Goal: Information Seeking & Learning: Find contact information

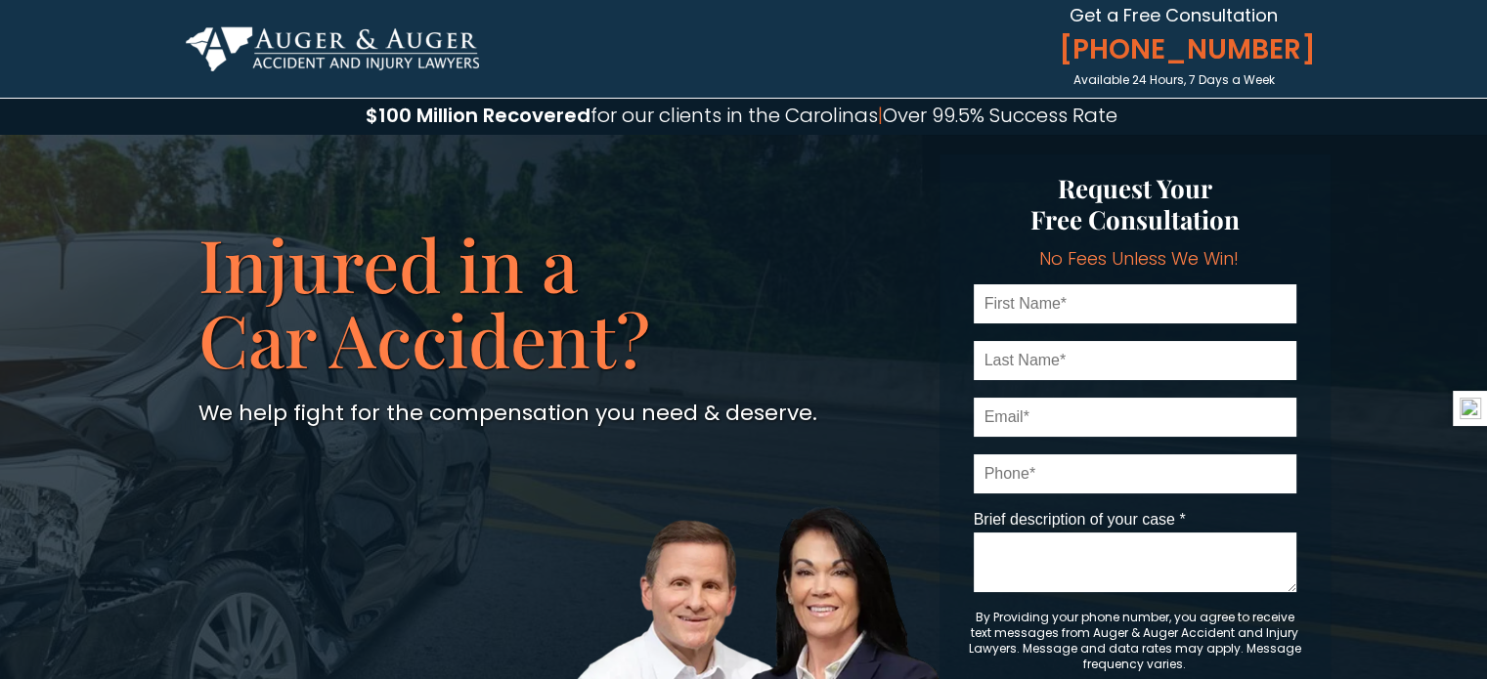
click at [270, 46] on img at bounding box center [332, 48] width 293 height 45
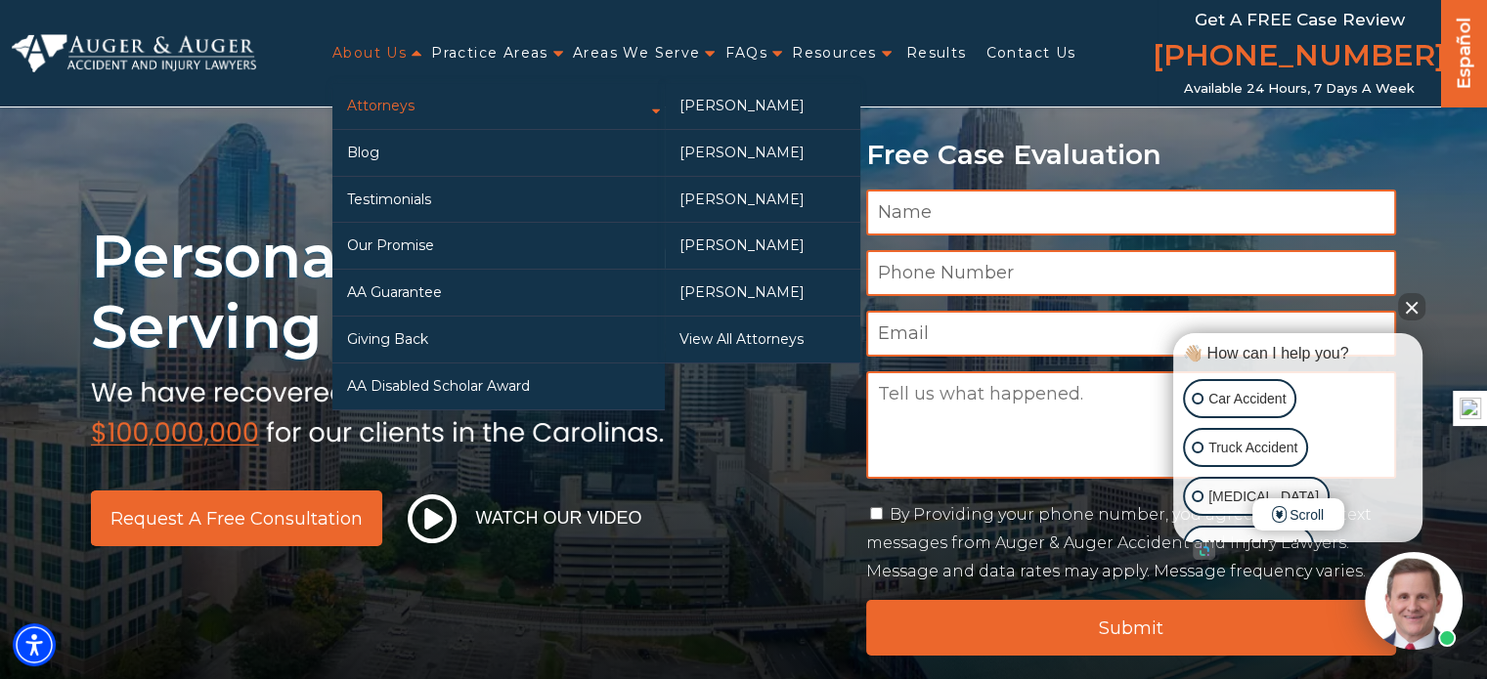
click at [386, 101] on link "Attorneys" at bounding box center [498, 106] width 332 height 46
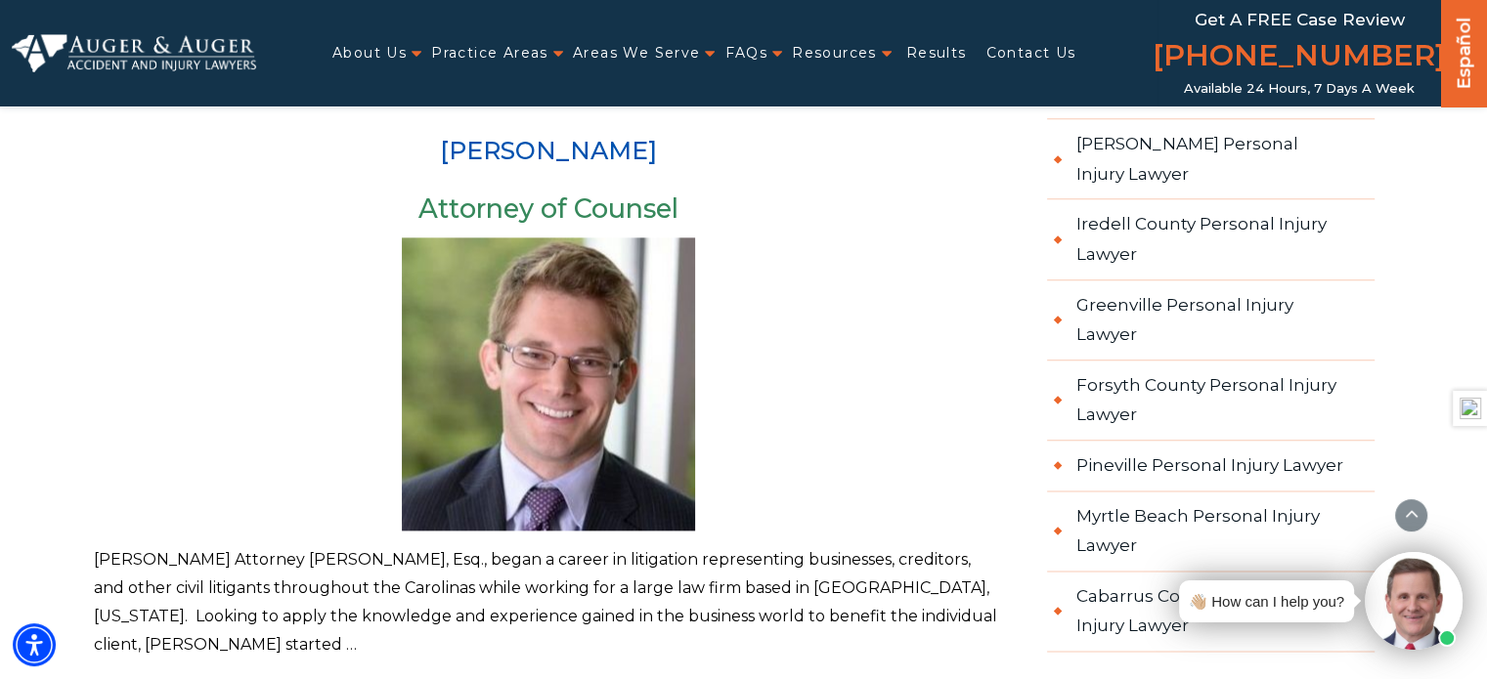
scroll to position [2443, 0]
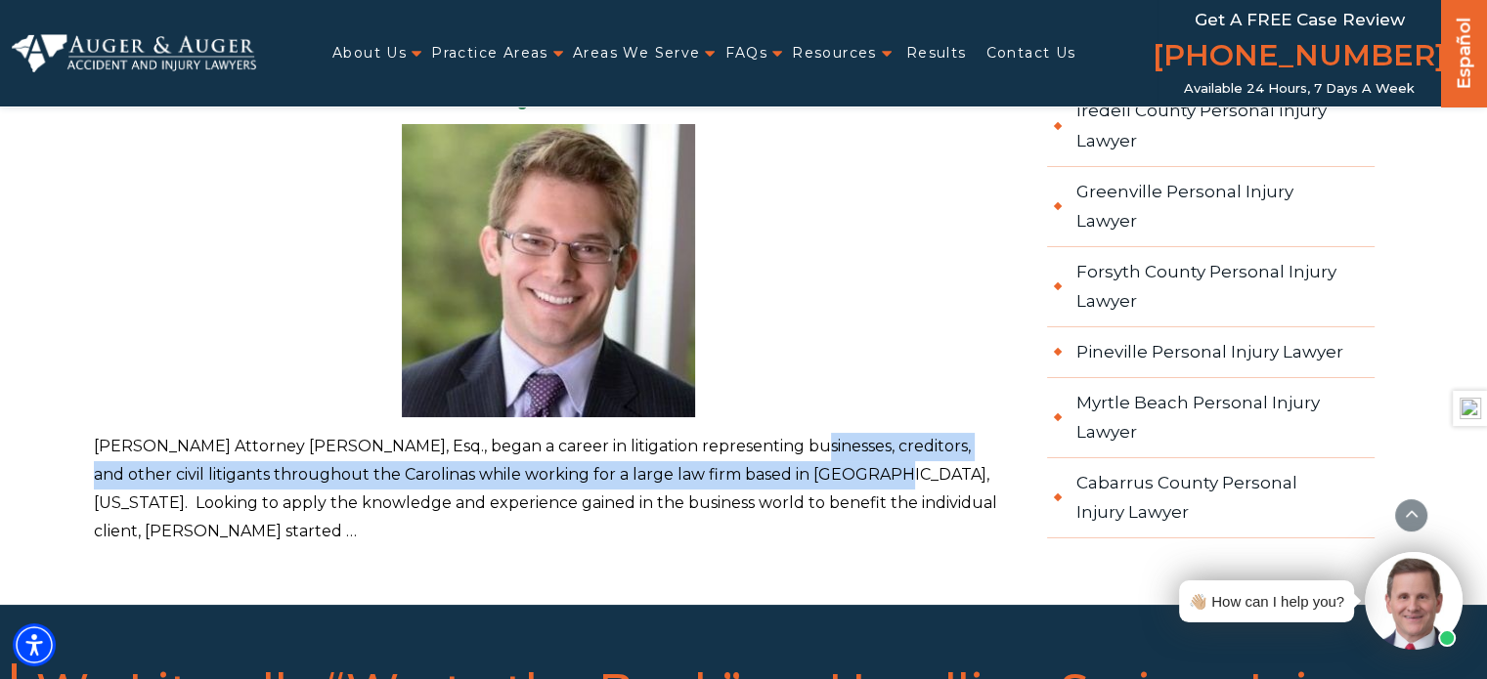
drag, startPoint x: 723, startPoint y: 421, endPoint x: 766, endPoint y: 442, distance: 47.7
click at [766, 442] on p "Tyler J. Skitt Attorney Tyler J. Skitt, Esq., began a career in litigation repr…" at bounding box center [549, 489] width 910 height 112
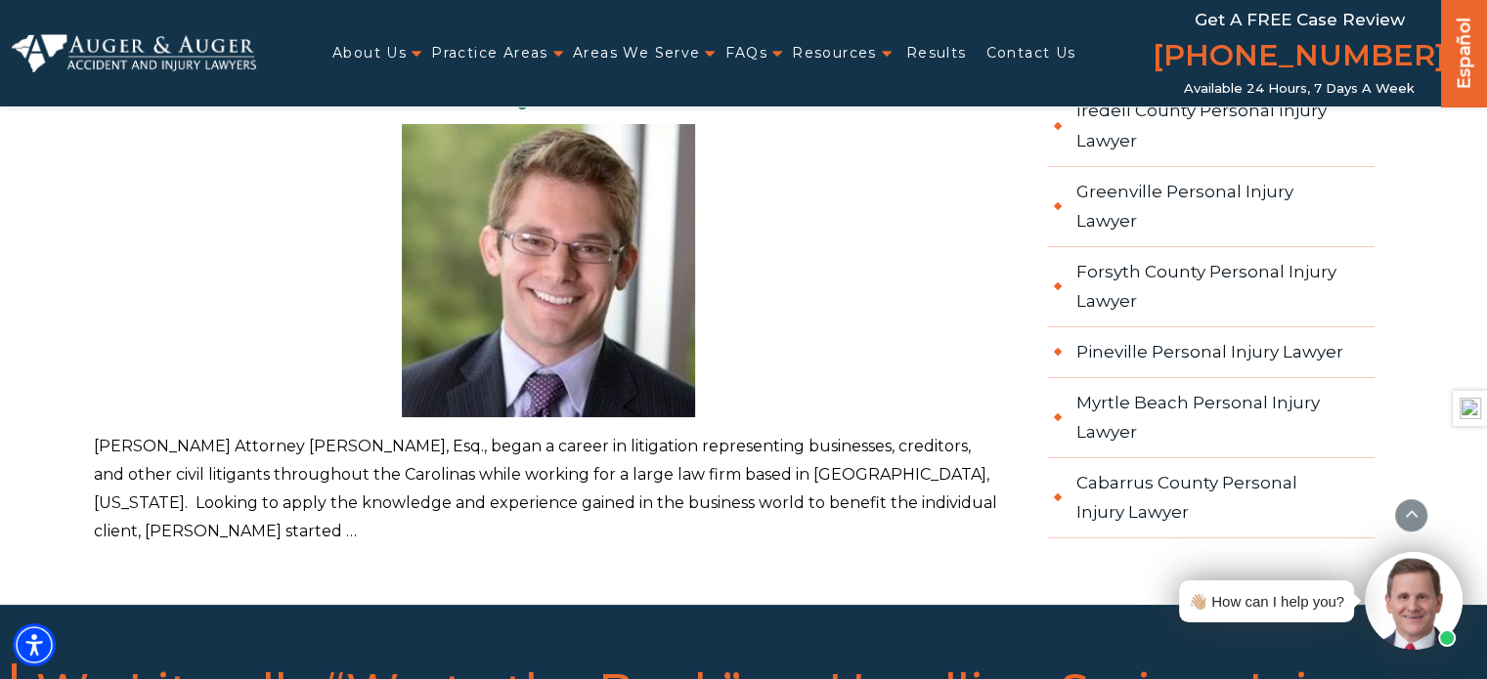
click at [989, 475] on p "Tyler J. Skitt Attorney Tyler J. Skitt, Esq., began a career in litigation repr…" at bounding box center [549, 489] width 910 height 112
click at [858, 456] on p "Tyler J. Skitt Attorney Tyler J. Skitt, Esq., began a career in litigation repr…" at bounding box center [549, 489] width 910 height 112
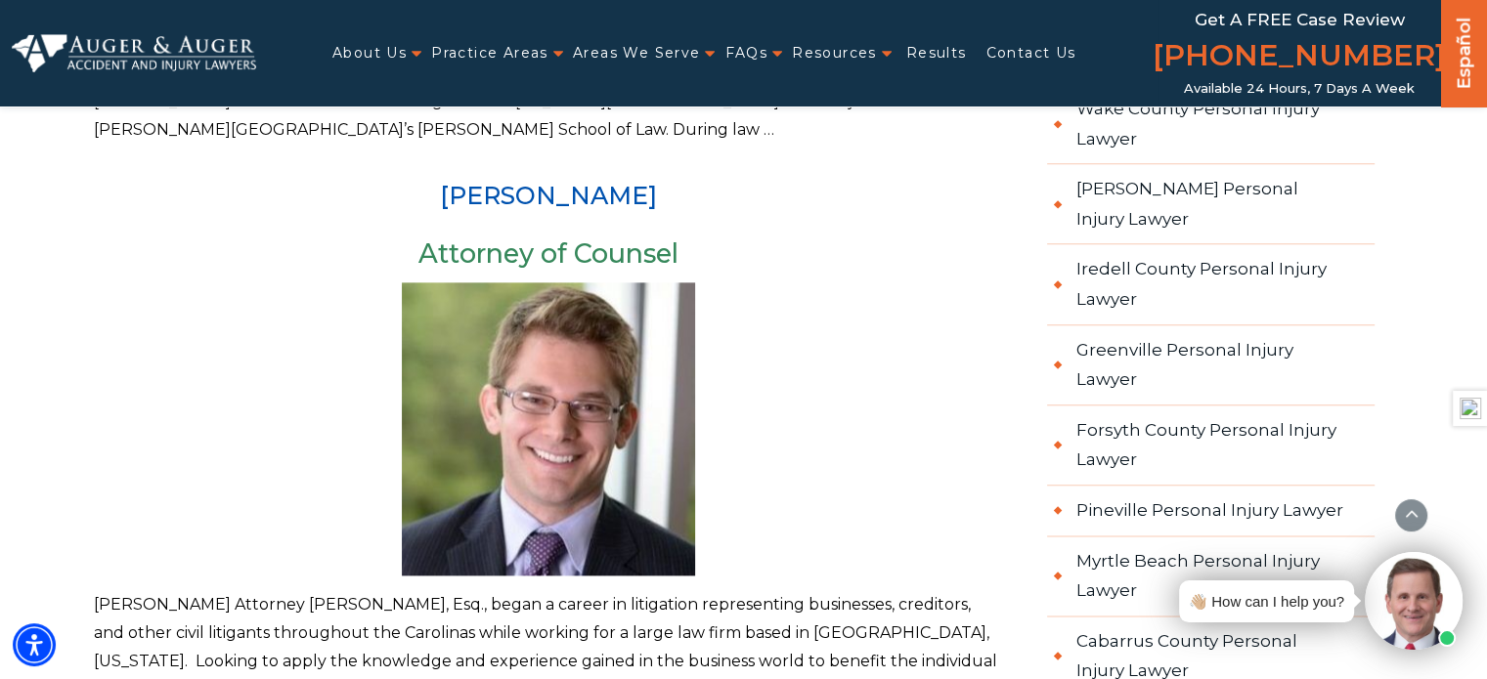
scroll to position [2248, 0]
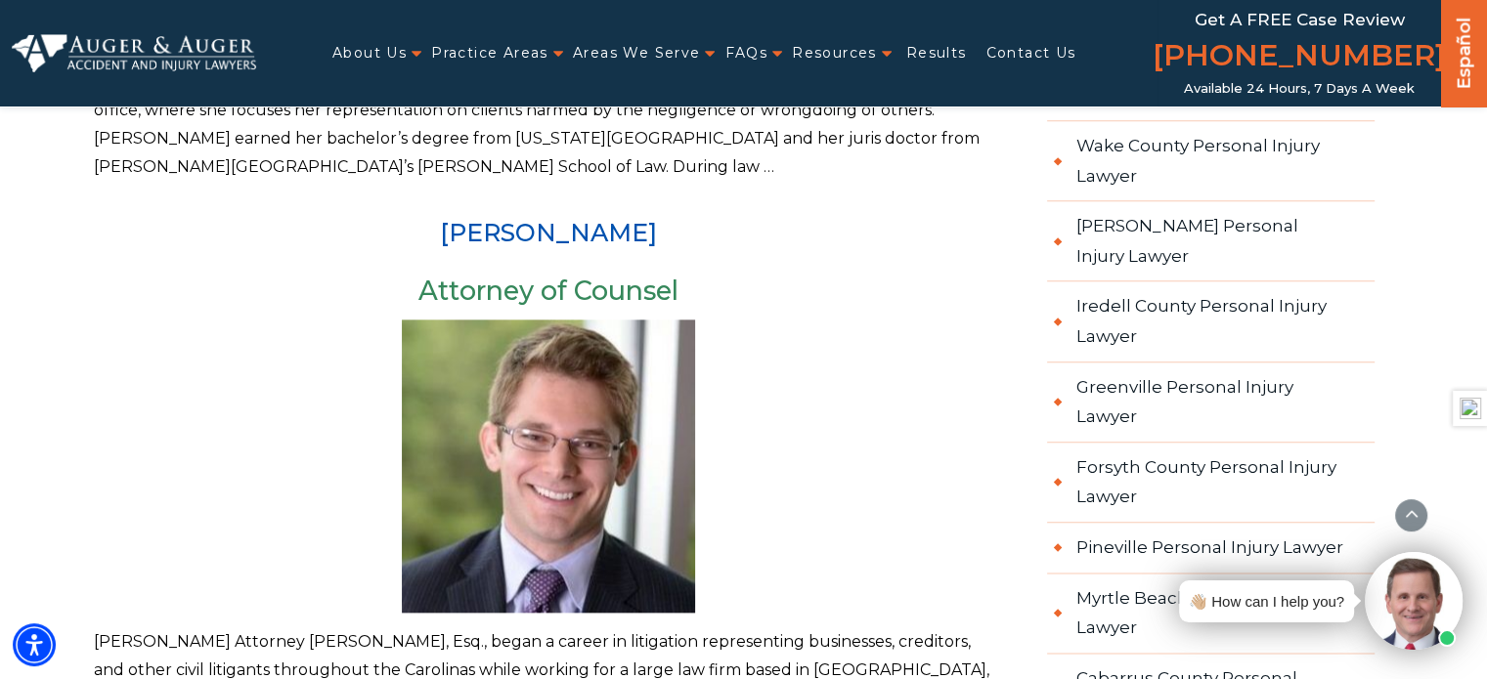
click at [565, 442] on img at bounding box center [548, 466] width 293 height 293
click at [526, 277] on h3 "Attorney of Counsel" at bounding box center [549, 291] width 910 height 29
click at [512, 218] on link "Tyler J. Skitt" at bounding box center [548, 232] width 217 height 29
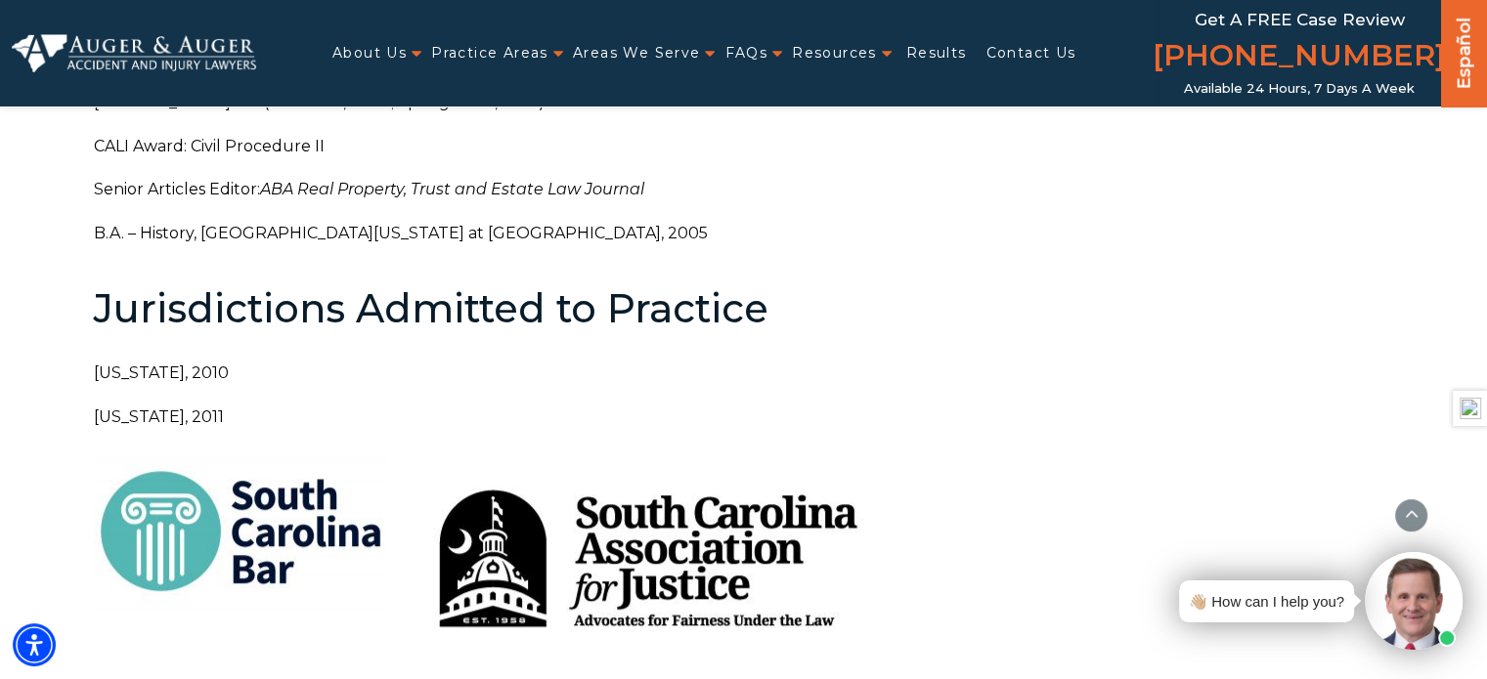
scroll to position [1368, 0]
